Goal: Check status: Check status

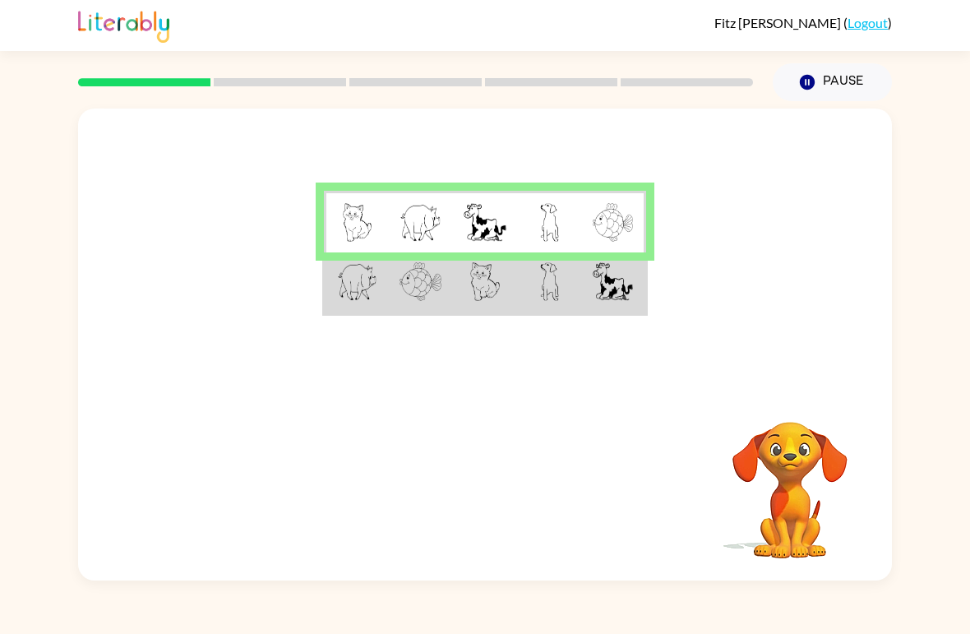
click at [495, 279] on img at bounding box center [485, 281] width 30 height 39
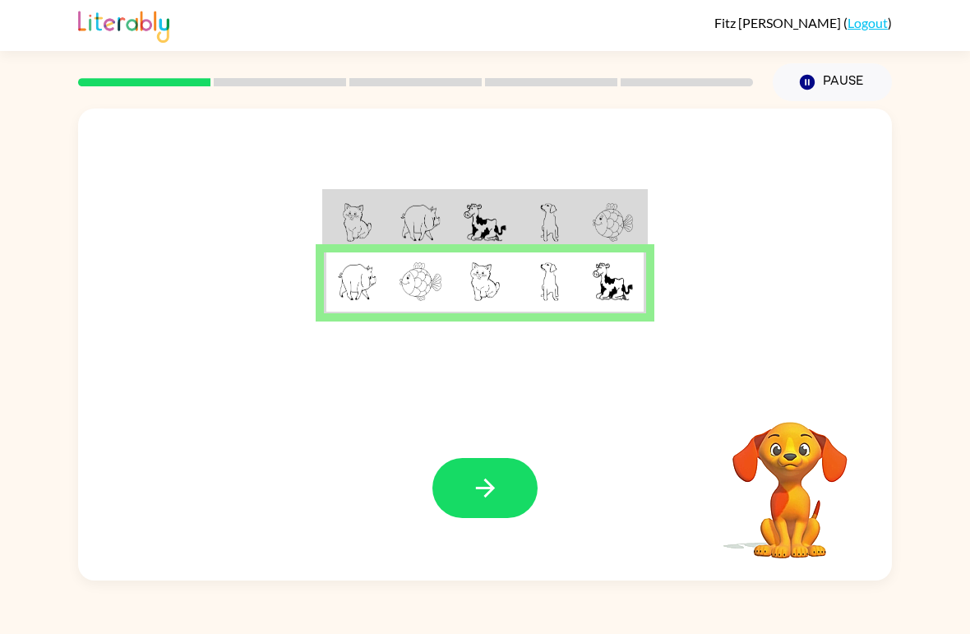
click at [491, 493] on icon "button" at bounding box center [485, 487] width 29 height 29
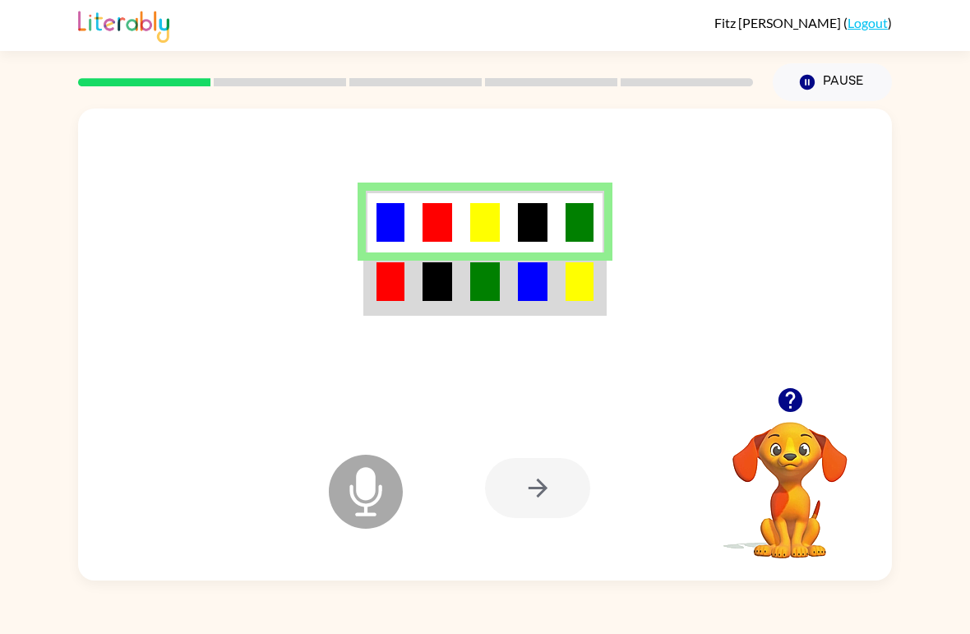
click at [376, 280] on img at bounding box center [390, 281] width 28 height 39
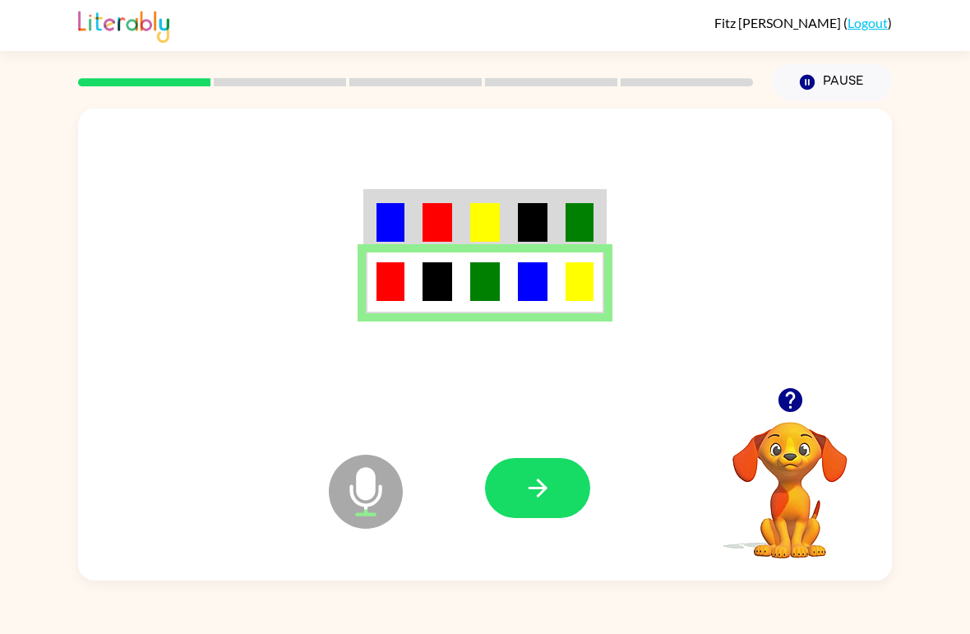
click at [550, 481] on icon "button" at bounding box center [537, 487] width 29 height 29
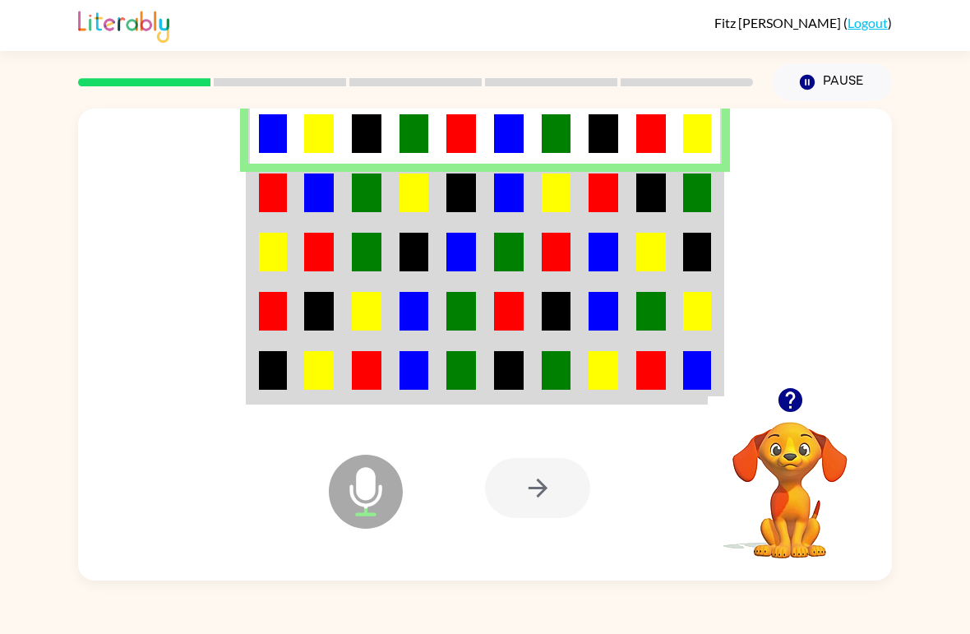
click at [268, 200] on img at bounding box center [273, 192] width 28 height 39
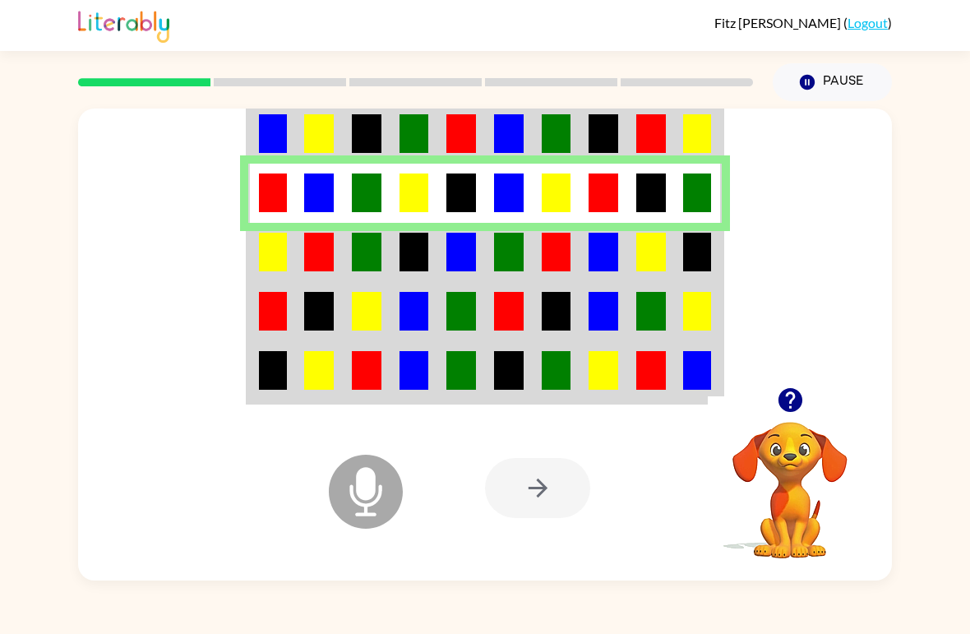
click at [244, 256] on div at bounding box center [484, 247] width 813 height 279
click at [273, 242] on img at bounding box center [273, 252] width 28 height 39
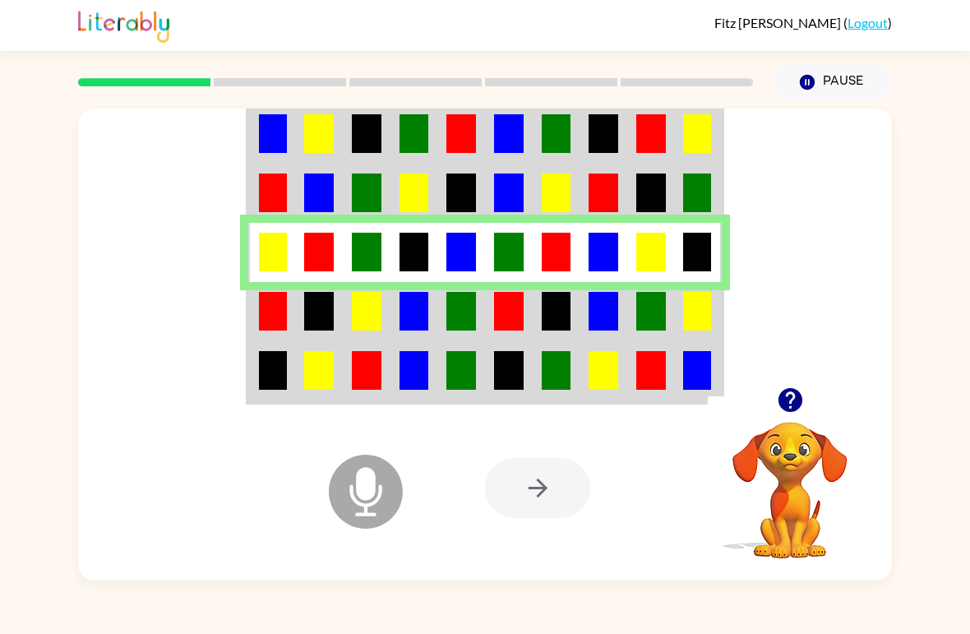
click at [261, 307] on img at bounding box center [273, 311] width 28 height 39
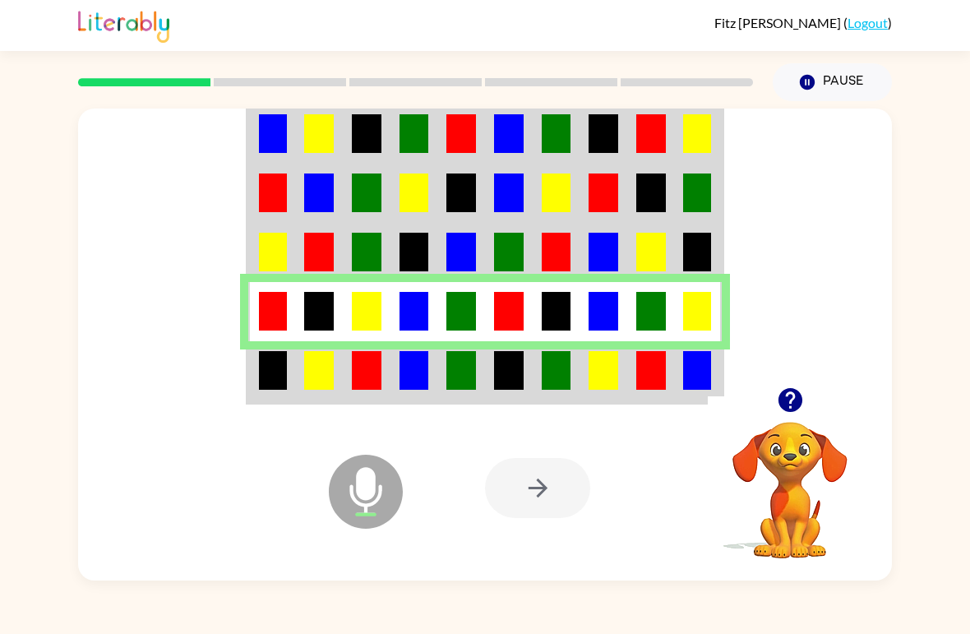
click at [274, 377] on img at bounding box center [273, 370] width 28 height 39
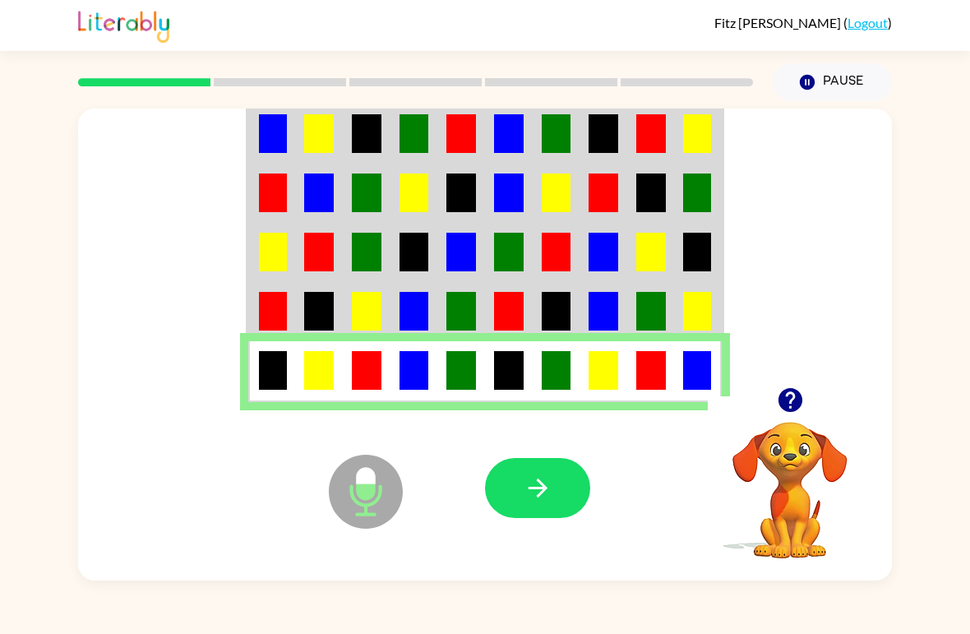
click at [531, 502] on icon "button" at bounding box center [537, 487] width 29 height 29
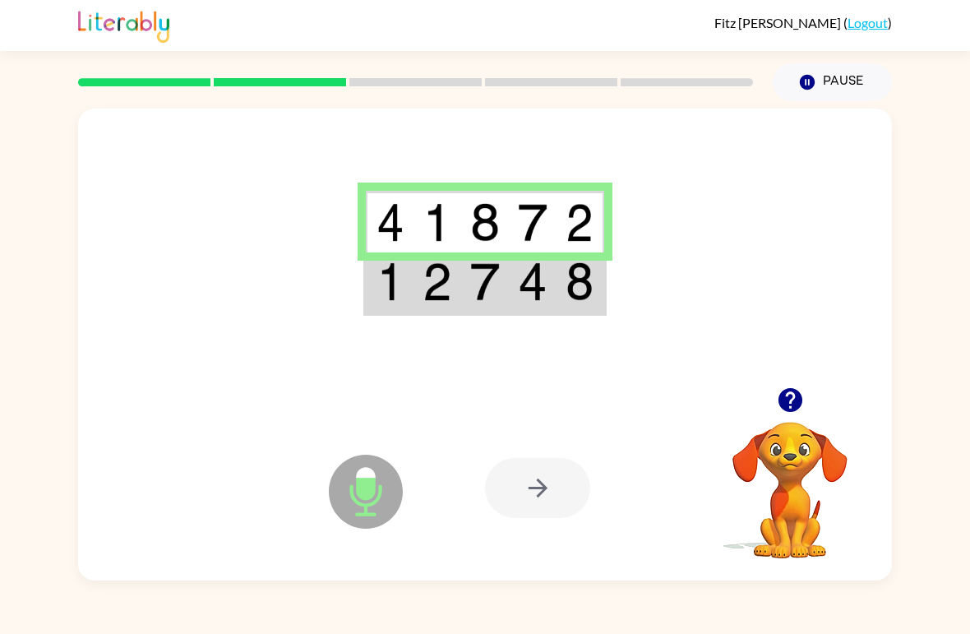
click at [366, 279] on td at bounding box center [390, 283] width 48 height 62
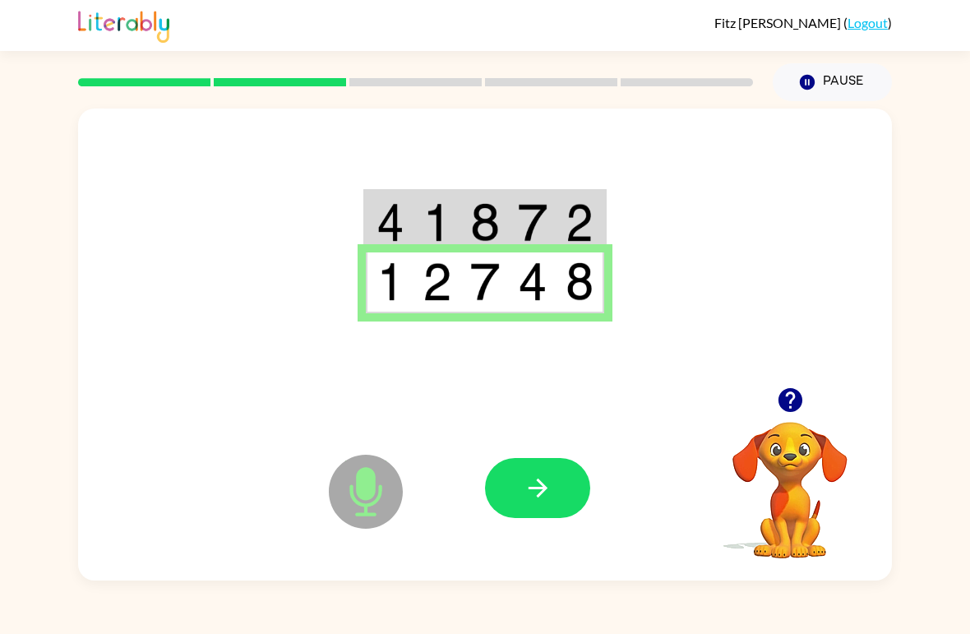
click at [538, 481] on icon "button" at bounding box center [537, 487] width 19 height 19
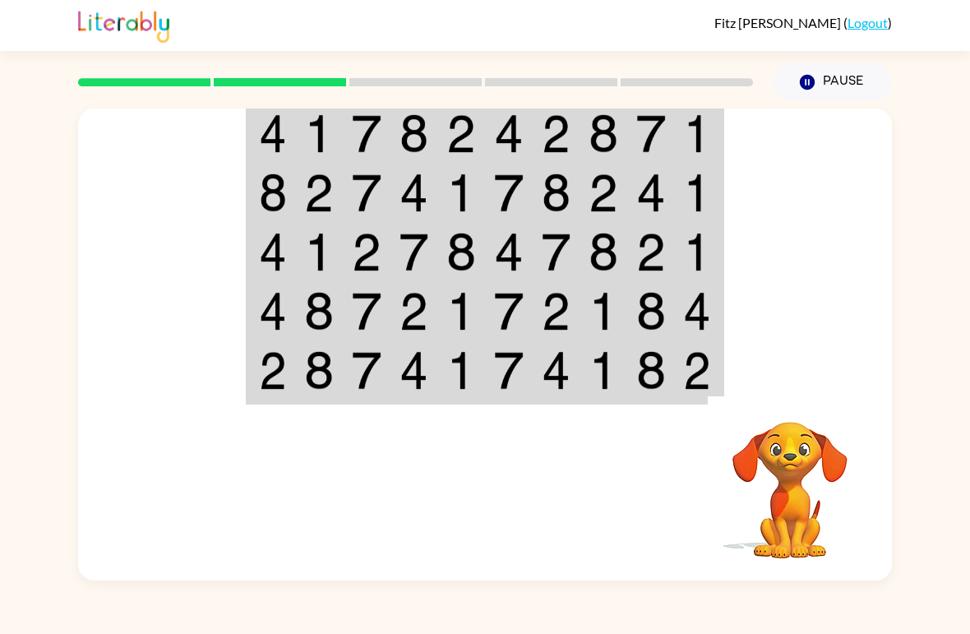
click at [268, 123] on img at bounding box center [273, 133] width 28 height 39
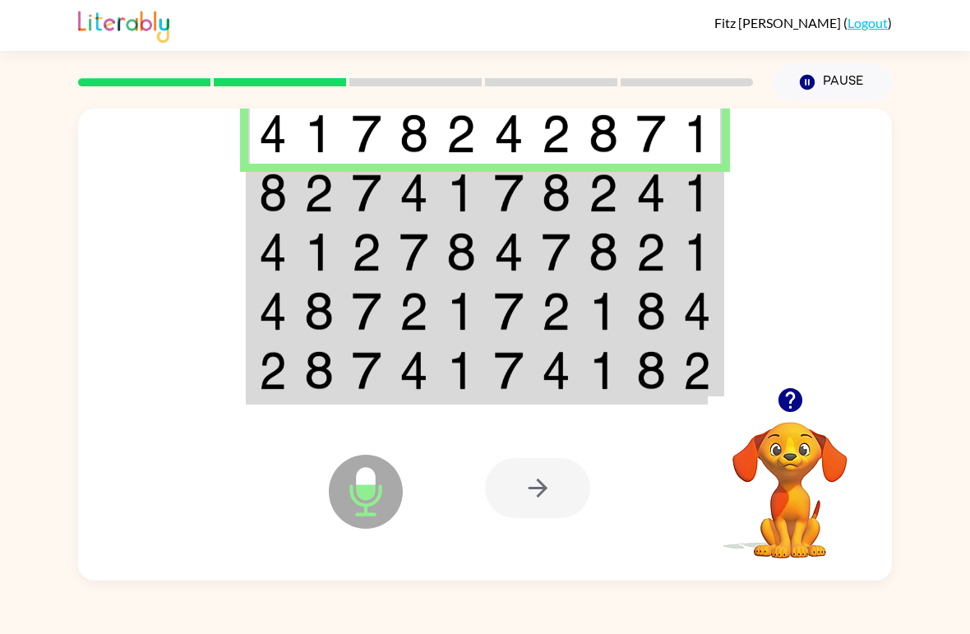
click at [252, 205] on td at bounding box center [272, 193] width 48 height 59
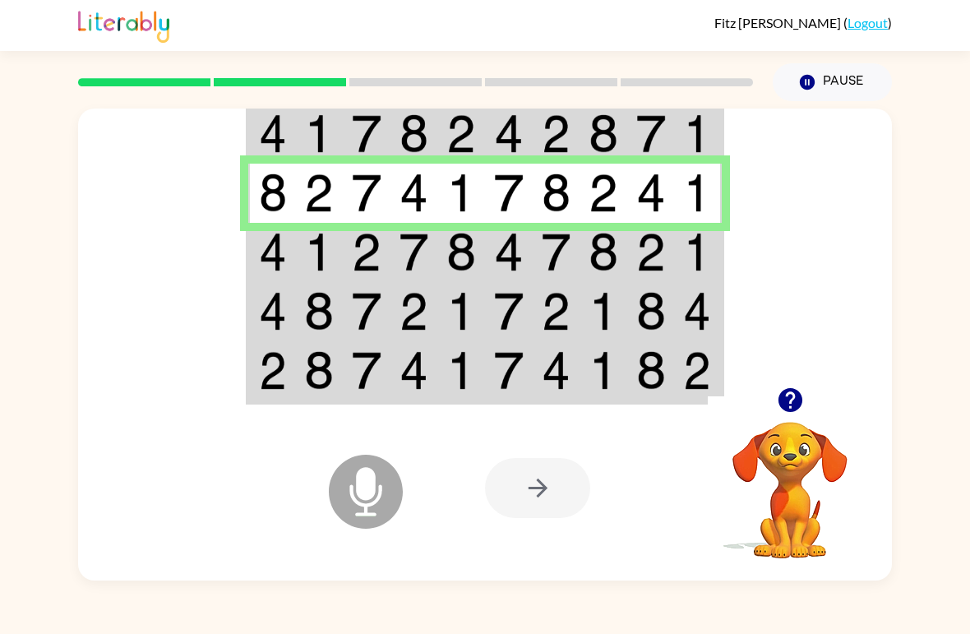
click at [259, 251] on img at bounding box center [273, 252] width 28 height 39
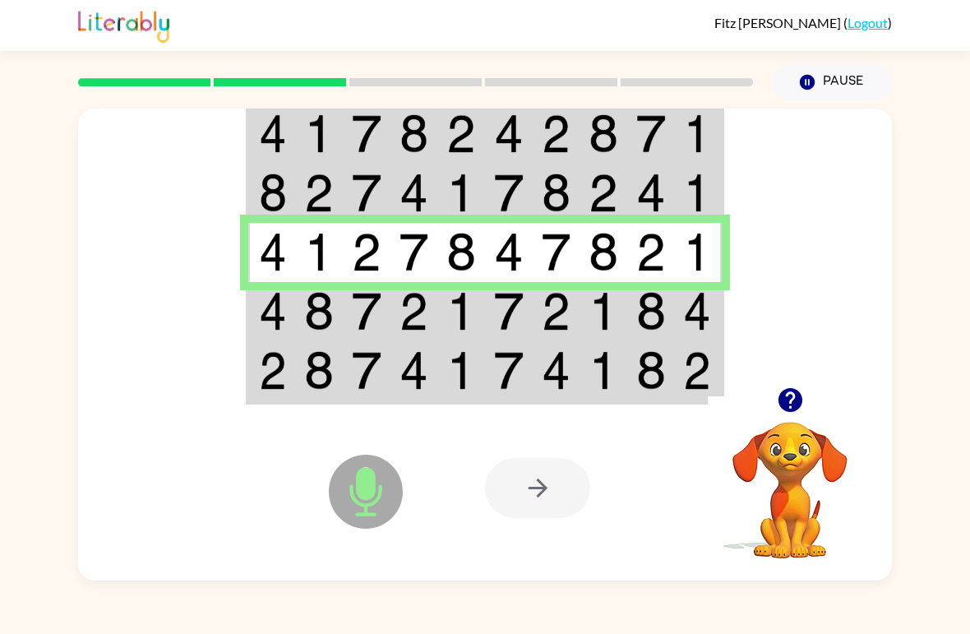
click at [269, 292] on img at bounding box center [273, 311] width 28 height 39
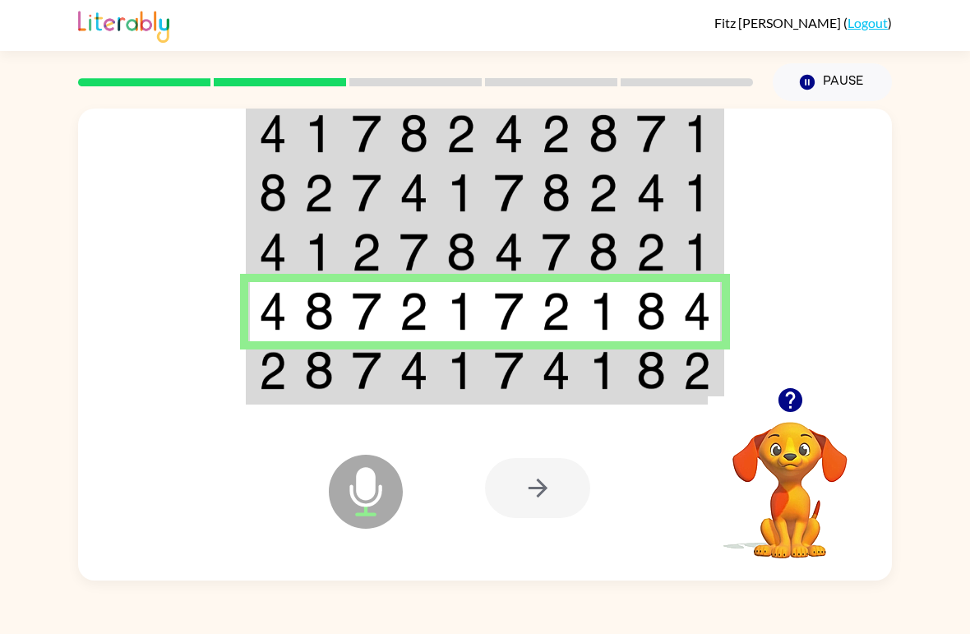
click at [249, 364] on td at bounding box center [272, 372] width 48 height 62
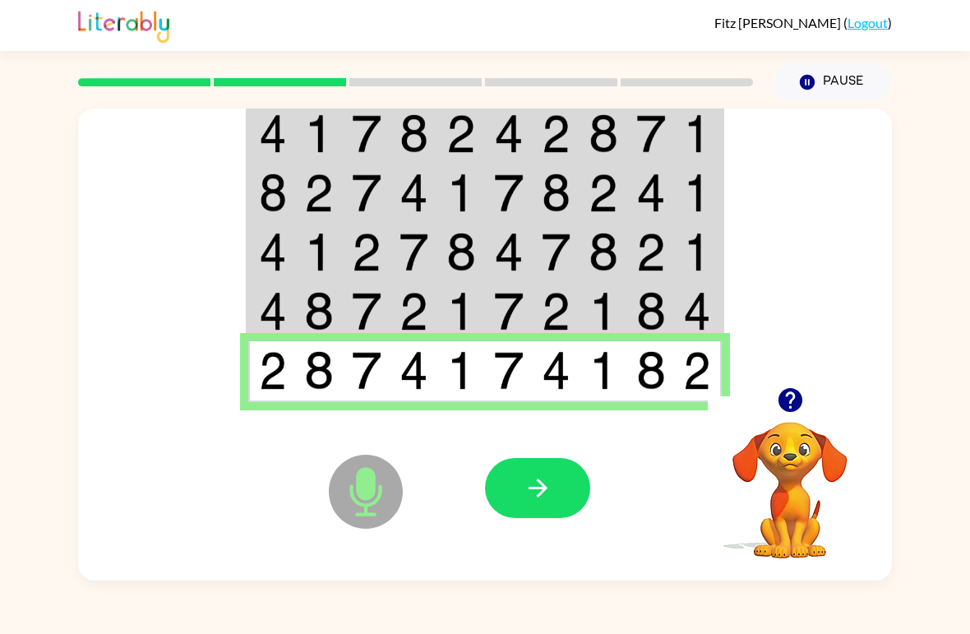
click at [558, 482] on button "button" at bounding box center [537, 488] width 105 height 60
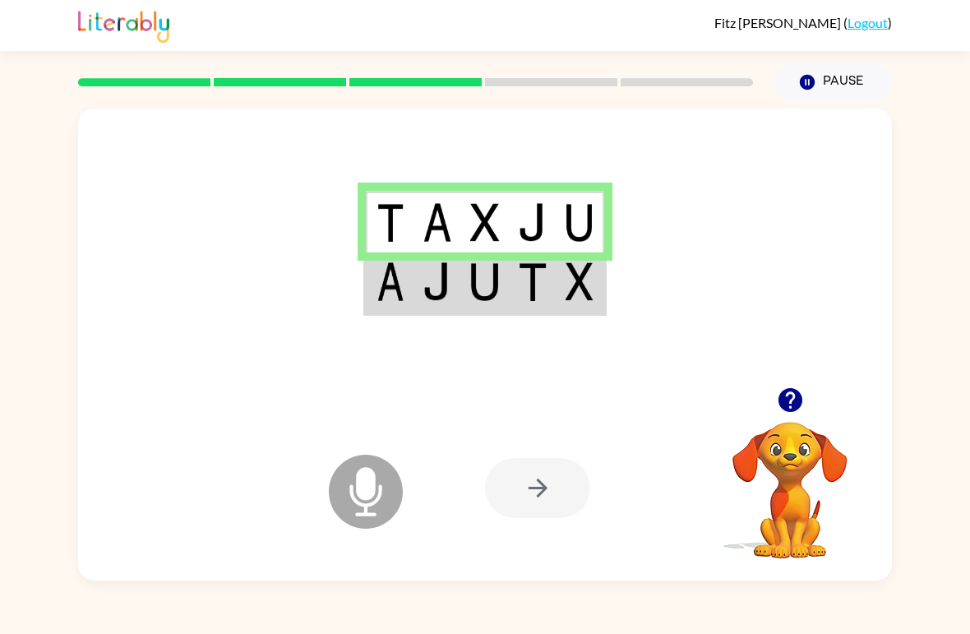
click at [384, 293] on img at bounding box center [390, 281] width 28 height 39
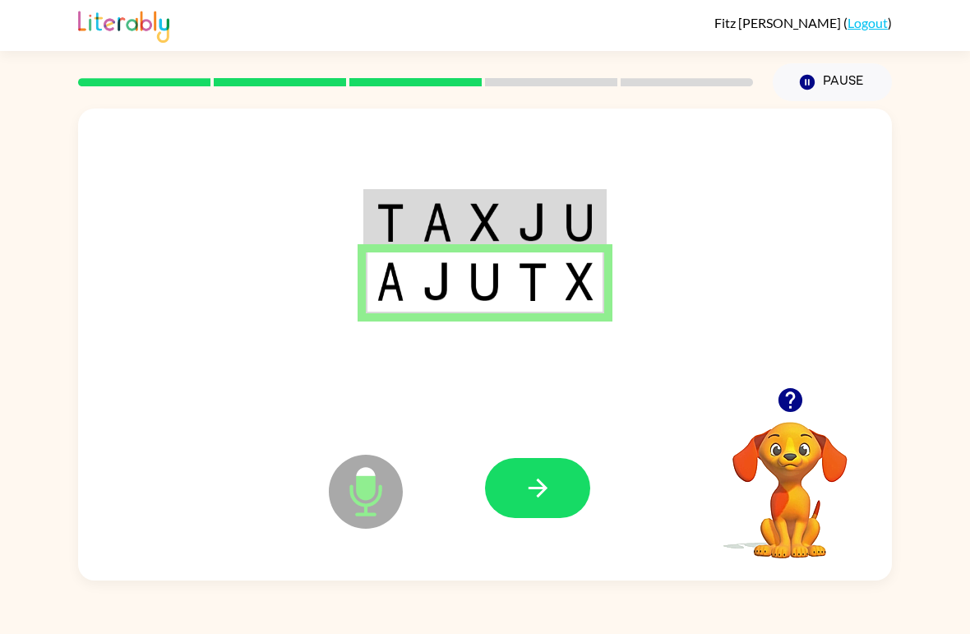
click at [502, 508] on button "button" at bounding box center [537, 488] width 105 height 60
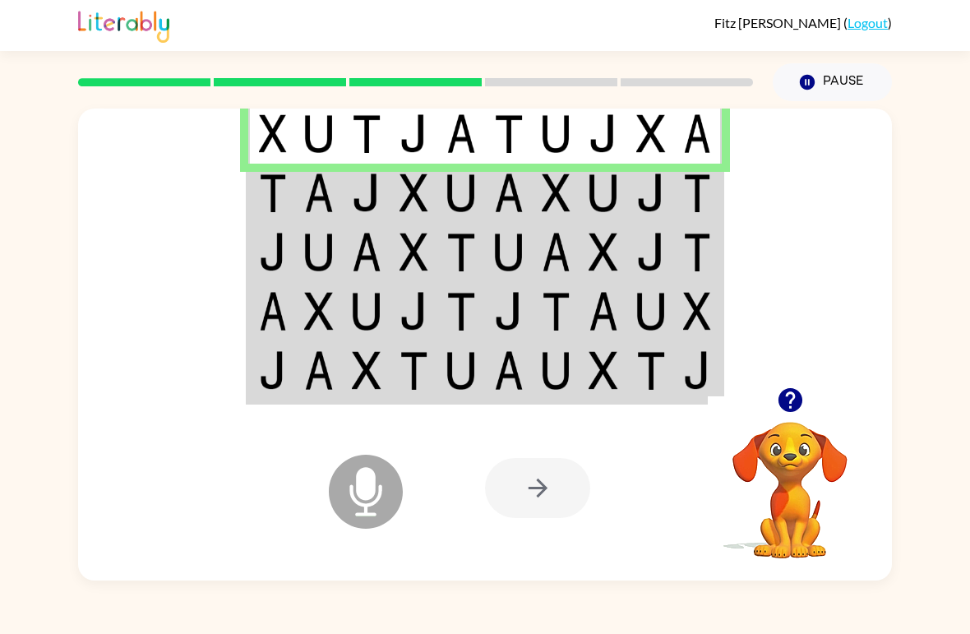
click at [278, 237] on img at bounding box center [273, 252] width 28 height 39
click at [260, 194] on img at bounding box center [273, 192] width 28 height 39
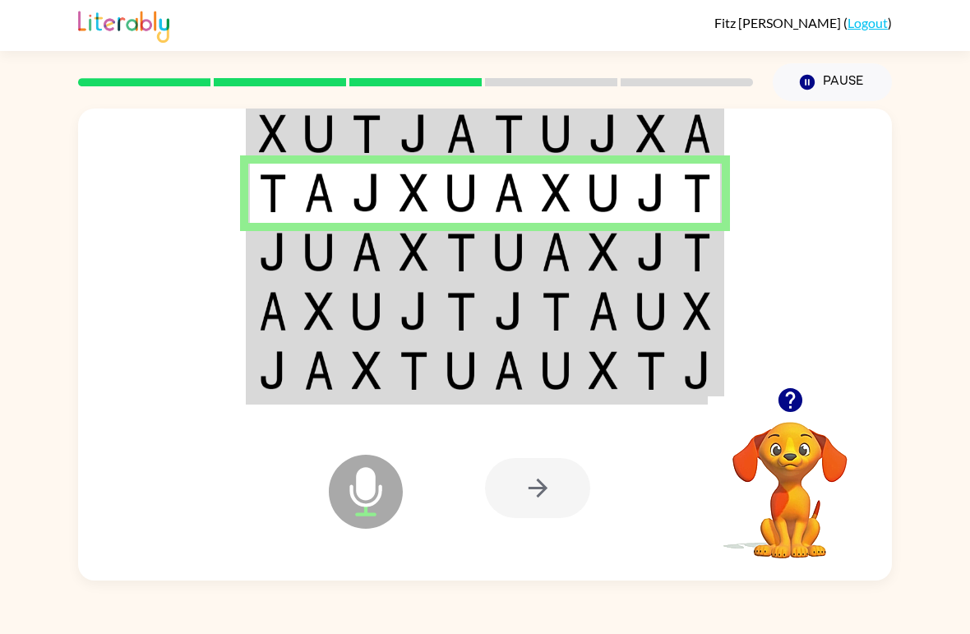
click at [280, 276] on td at bounding box center [272, 252] width 48 height 59
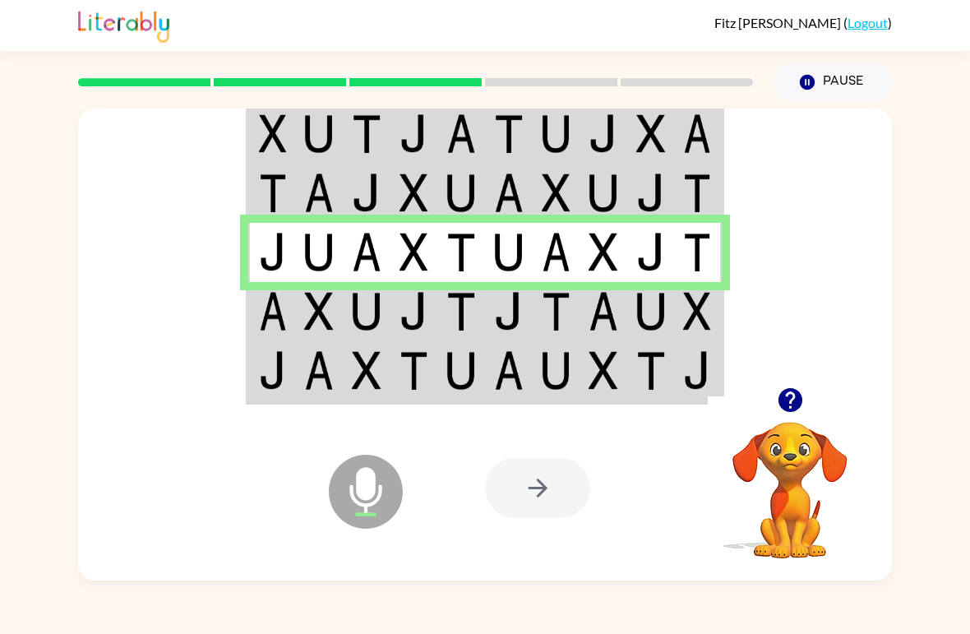
click at [270, 292] on img at bounding box center [273, 311] width 28 height 39
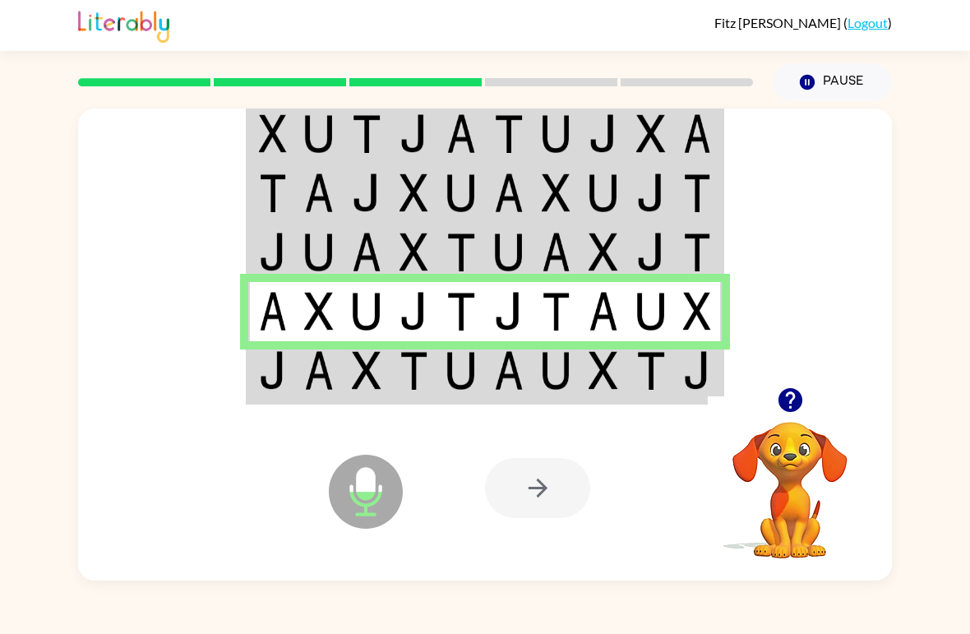
click at [251, 368] on td at bounding box center [272, 372] width 48 height 62
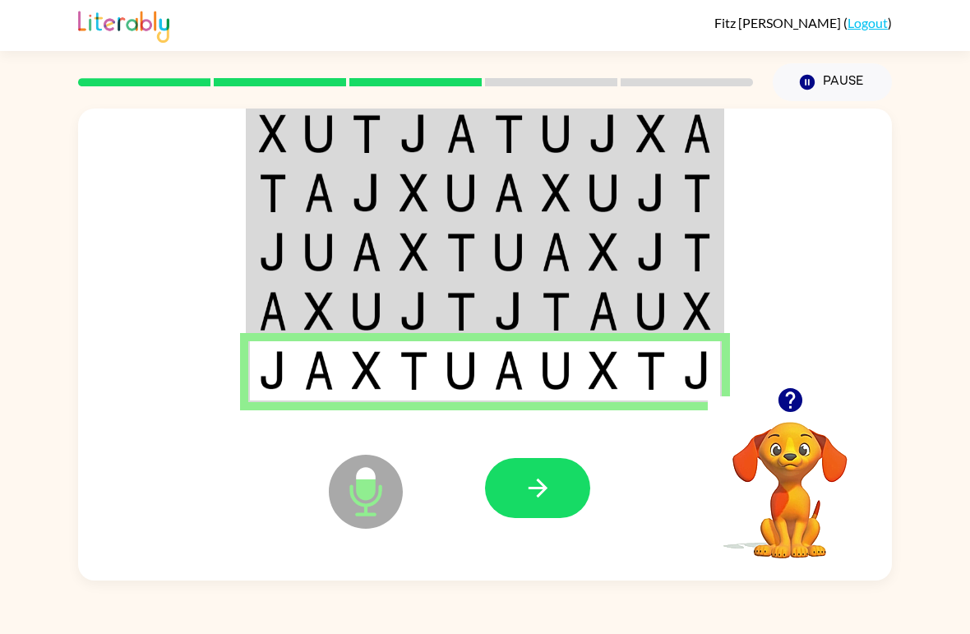
click at [535, 484] on icon "button" at bounding box center [537, 487] width 29 height 29
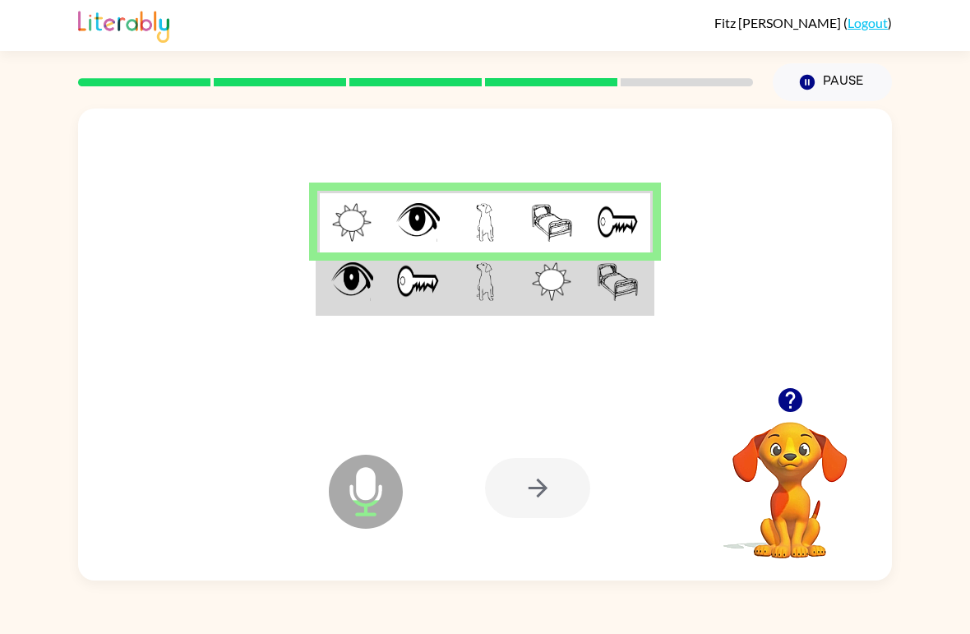
click at [322, 288] on td at bounding box center [350, 283] width 67 height 62
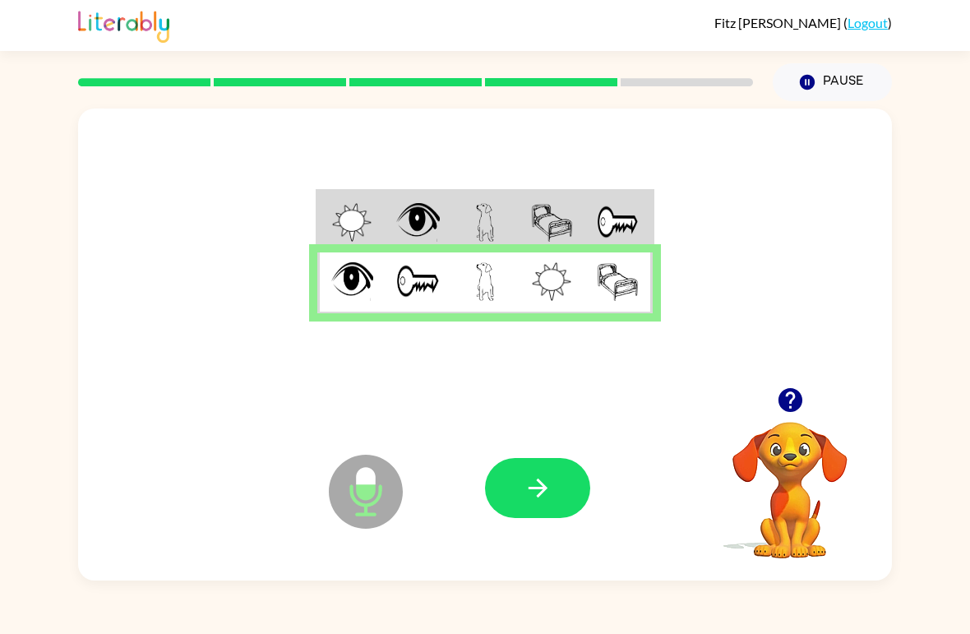
click at [548, 470] on button "button" at bounding box center [537, 488] width 105 height 60
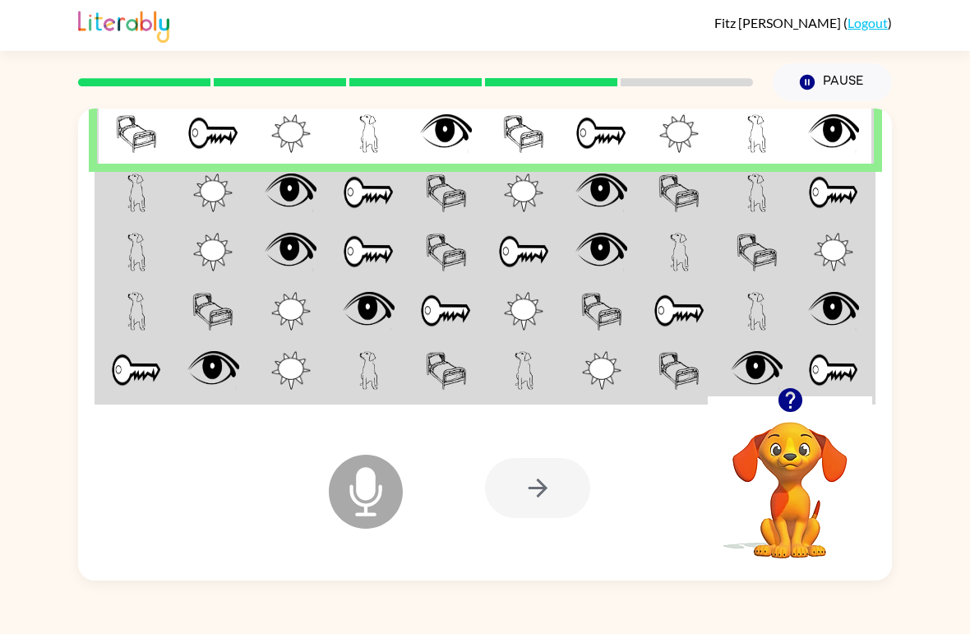
click at [122, 122] on img at bounding box center [136, 133] width 41 height 39
click at [117, 193] on td at bounding box center [136, 193] width 78 height 59
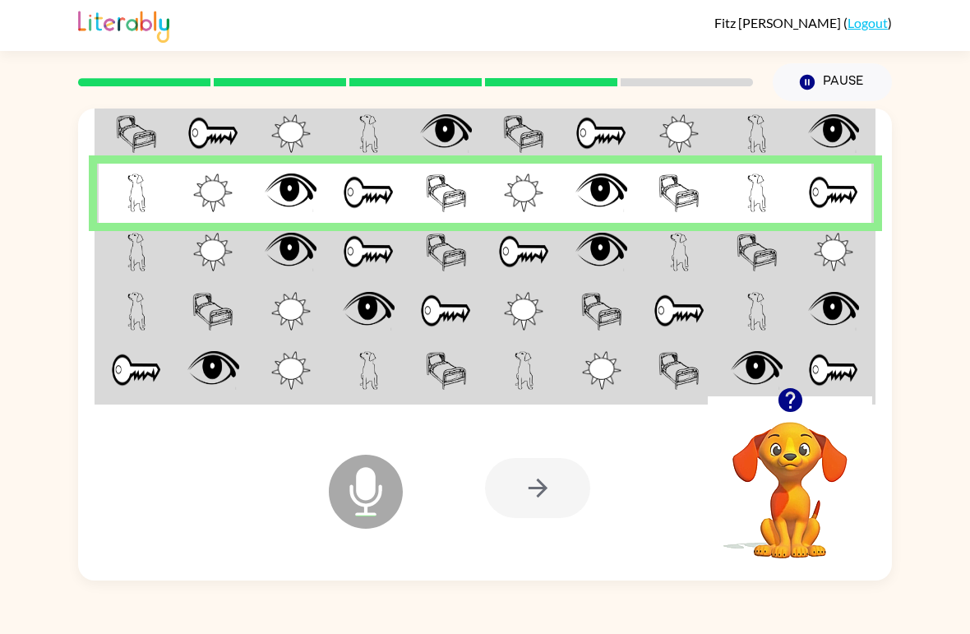
click at [135, 247] on img at bounding box center [136, 252] width 19 height 39
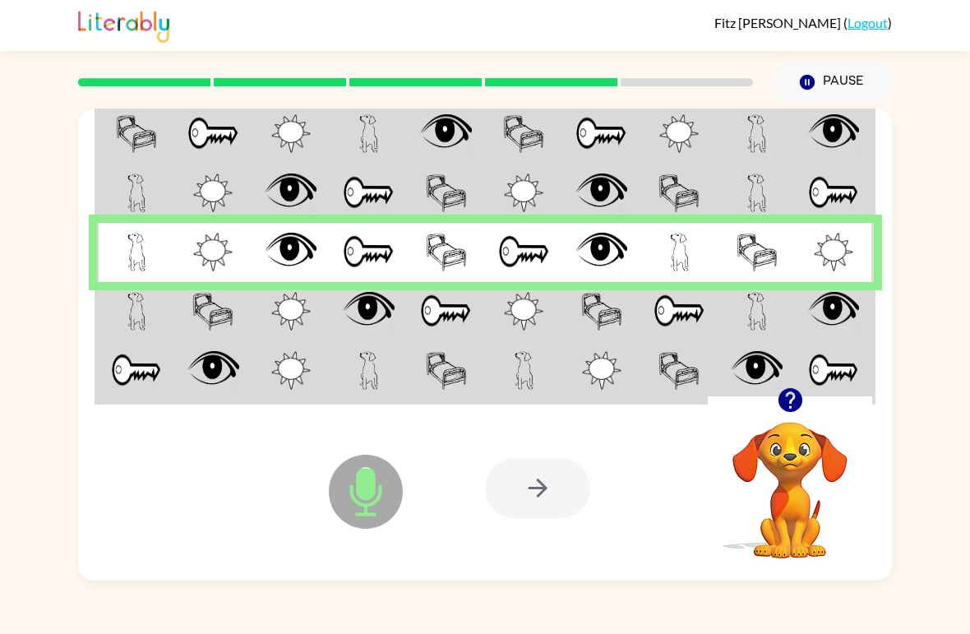
click at [371, 274] on td at bounding box center [368, 252] width 78 height 59
click at [603, 247] on img at bounding box center [601, 252] width 52 height 39
click at [127, 323] on img at bounding box center [136, 311] width 19 height 39
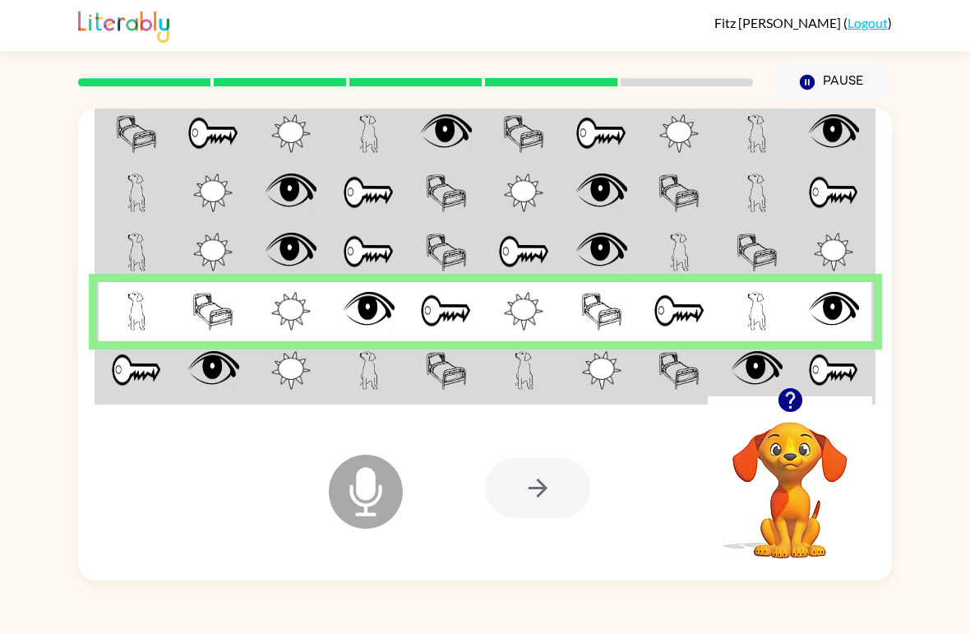
click at [114, 366] on img at bounding box center [136, 370] width 51 height 39
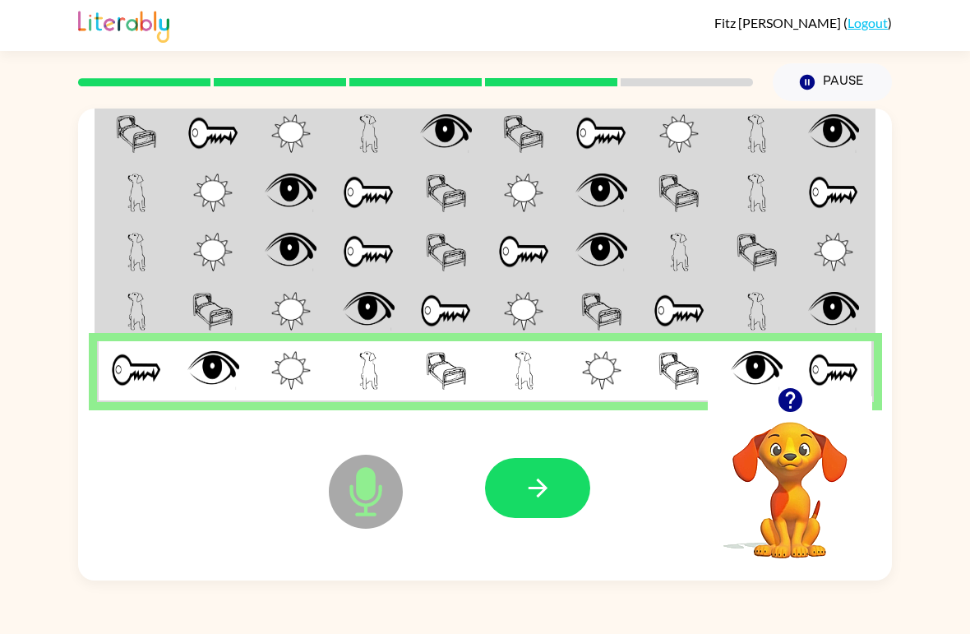
click at [509, 495] on button "button" at bounding box center [537, 488] width 105 height 60
